Goal: Transaction & Acquisition: Purchase product/service

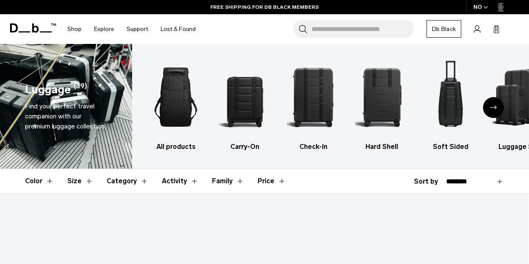
click at [496, 106] on icon "Next slide" at bounding box center [493, 107] width 7 height 4
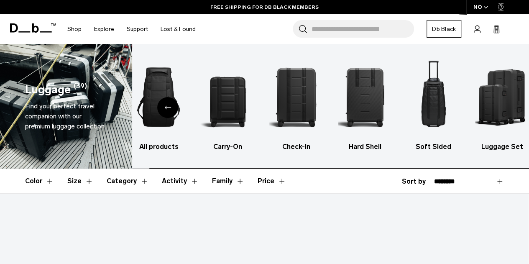
click at [496, 106] on img "6 / 6" at bounding box center [502, 96] width 54 height 81
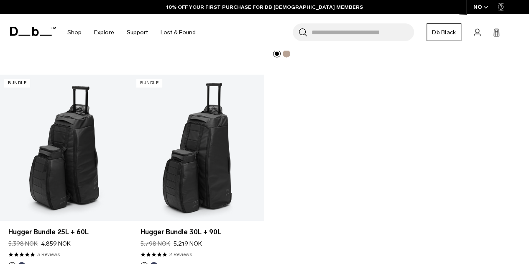
scroll to position [560, 0]
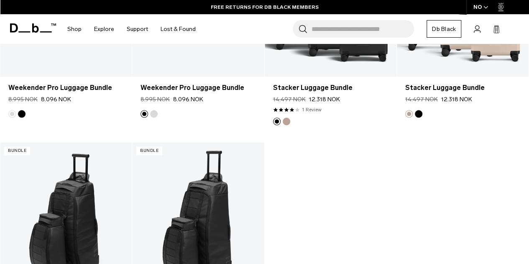
scroll to position [564, 0]
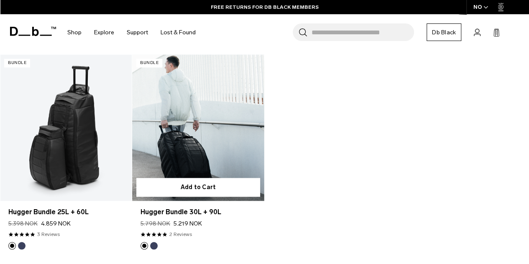
click at [212, 136] on link "Hugger Bundle 30L + 90L" at bounding box center [198, 127] width 132 height 146
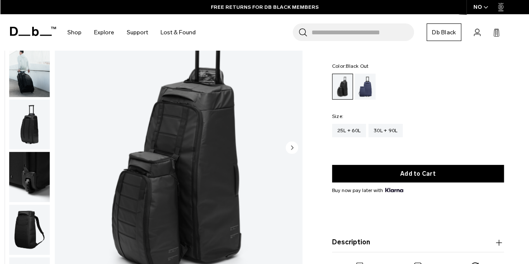
scroll to position [83, 0]
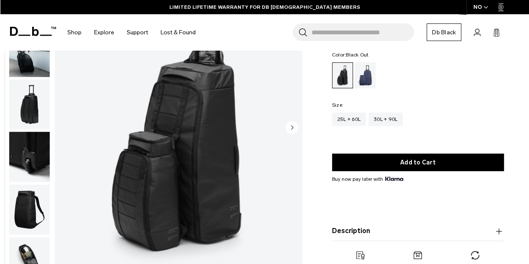
click at [299, 120] on img "1 / 9" at bounding box center [179, 128] width 248 height 309
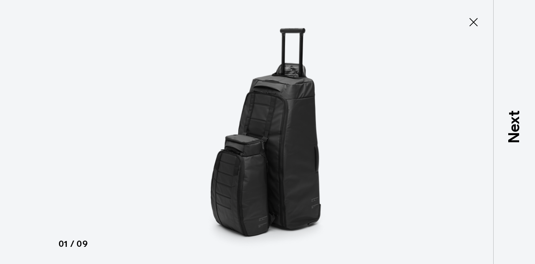
click at [472, 23] on icon at bounding box center [473, 21] width 13 height 13
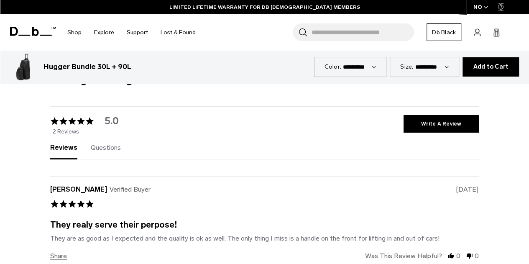
scroll to position [244, 0]
